Goal: Transaction & Acquisition: Purchase product/service

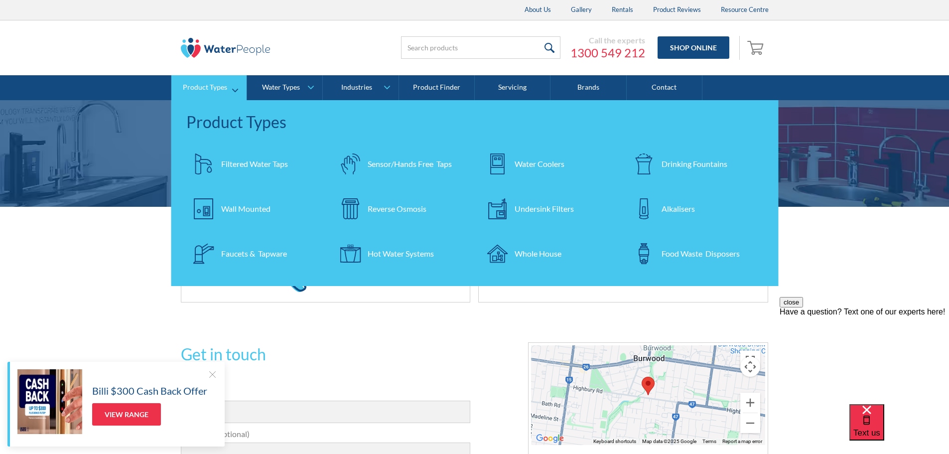
click at [241, 165] on div "Filtered Water Taps" at bounding box center [254, 164] width 67 height 12
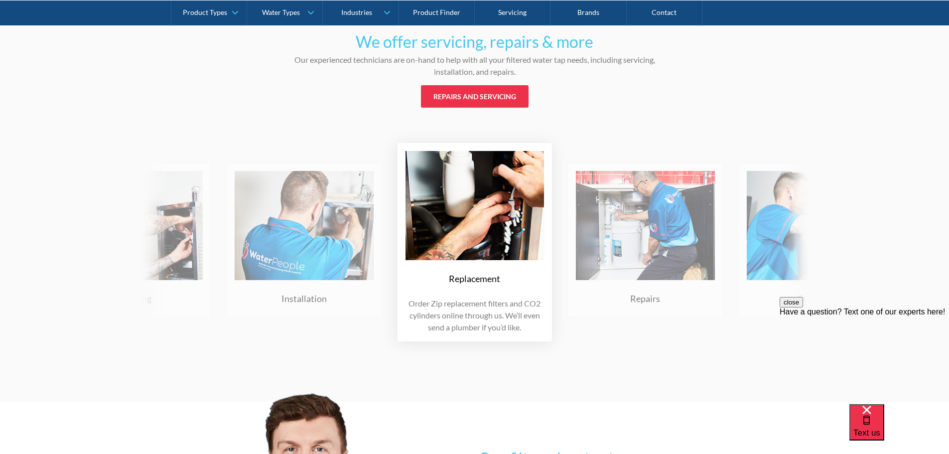
scroll to position [2341, 0]
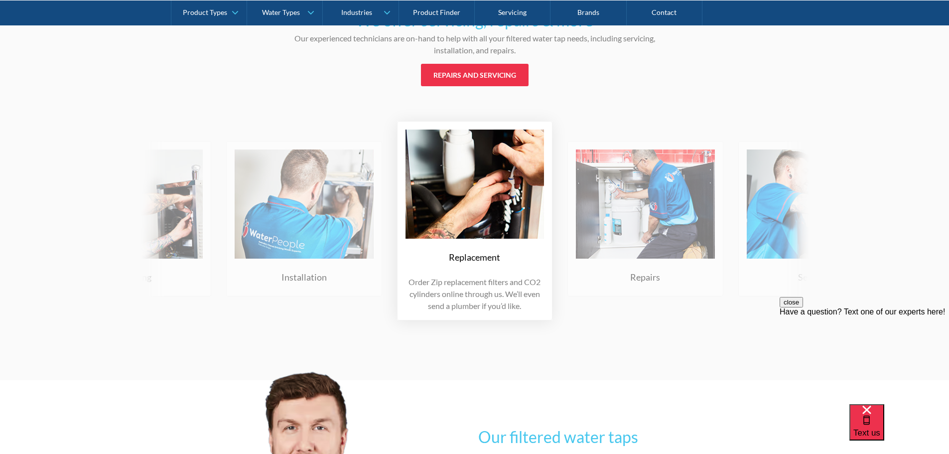
click at [649, 237] on img at bounding box center [645, 203] width 139 height 109
